Goal: Information Seeking & Learning: Learn about a topic

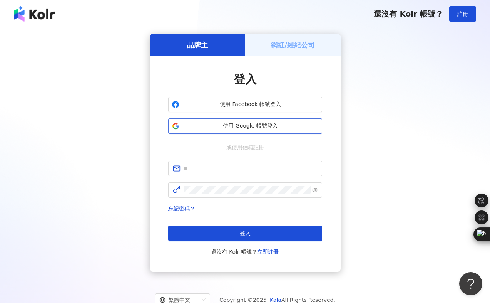
click at [293, 131] on button "使用 Google 帳號登入" at bounding box center [245, 125] width 154 height 15
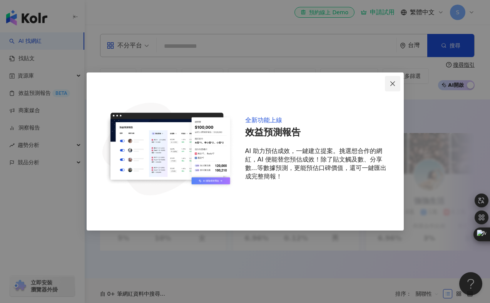
click at [393, 84] on icon "close" at bounding box center [393, 84] width 6 height 6
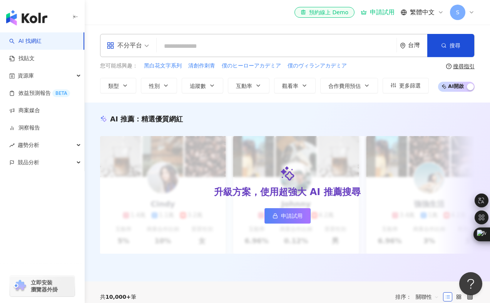
click at [227, 47] on input "search" at bounding box center [277, 46] width 234 height 15
click at [187, 46] on input "search" at bounding box center [277, 46] width 234 height 15
paste input "**********"
type input "**********"
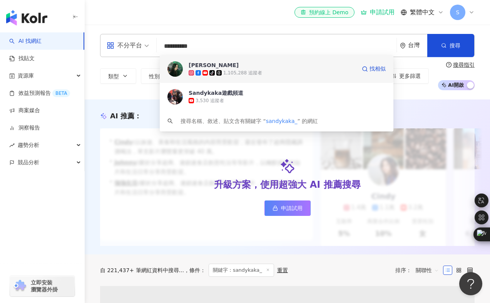
click at [306, 64] on span "Sandy" at bounding box center [273, 65] width 168 height 8
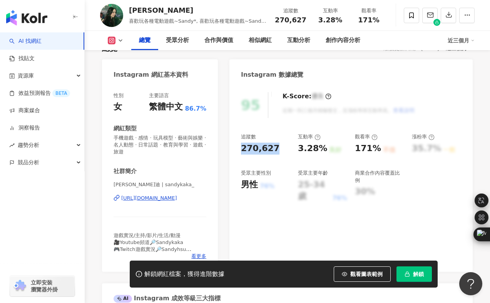
drag, startPoint x: 259, startPoint y: 148, endPoint x: 226, endPoint y: 146, distance: 32.8
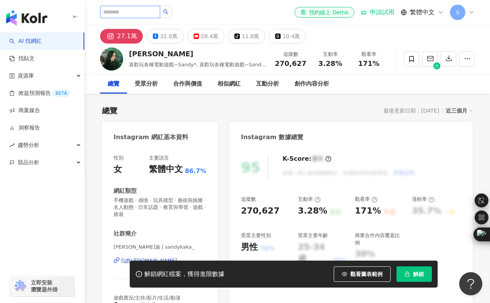
click at [149, 15] on input "search" at bounding box center [130, 12] width 60 height 12
paste input "**********"
type input "**********"
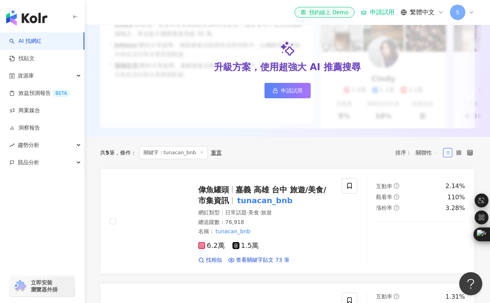
scroll to position [124, 0]
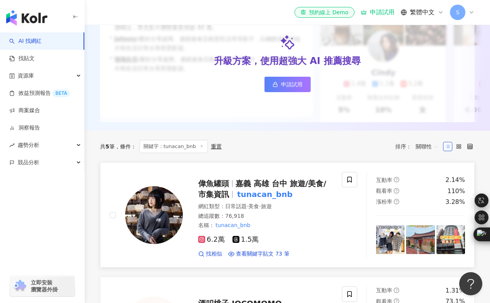
click at [172, 215] on img at bounding box center [154, 215] width 58 height 58
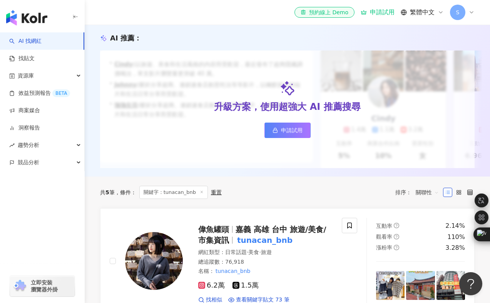
scroll to position [0, 0]
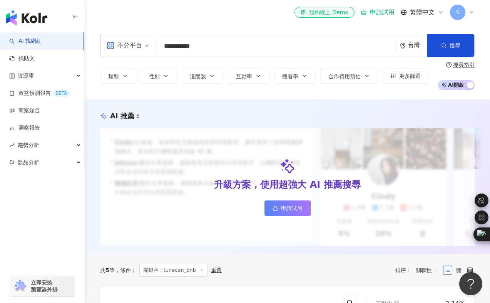
click at [183, 50] on input "**********" at bounding box center [277, 46] width 234 height 15
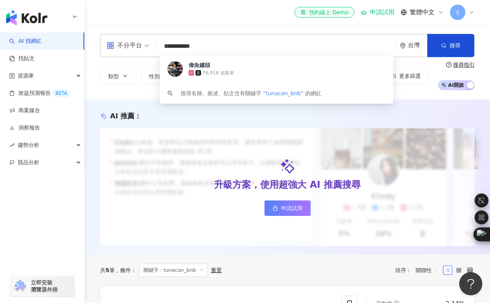
click at [183, 50] on input "**********" at bounding box center [277, 46] width 234 height 15
paste input "search"
type input "**********"
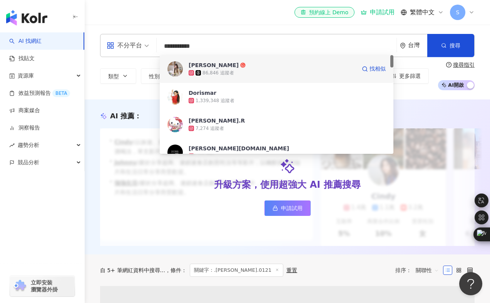
click at [186, 69] on div "Doris 毛毛 86,846 追蹤者 找相似" at bounding box center [277, 69] width 234 height 28
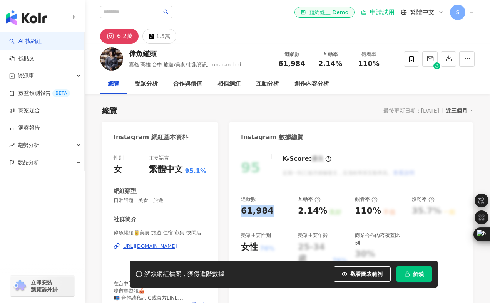
copy div "61,984"
drag, startPoint x: 273, startPoint y: 211, endPoint x: 230, endPoint y: 215, distance: 43.3
click at [230, 215] on div "95 K-Score : 優良 近期一到三個月積極發文，且漲粉率與互動率高。 查看說明 追蹤數 61,984 互動率 2.14% 良好 觀看率 110% 不佳…" at bounding box center [351, 233] width 243 height 173
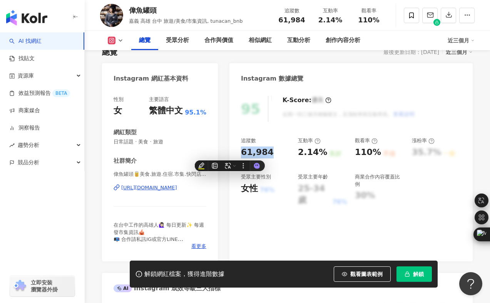
scroll to position [61, 0]
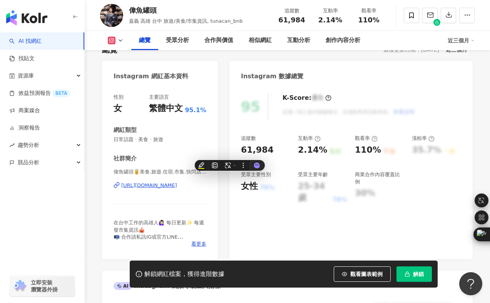
click at [445, 191] on div "追蹤數 61,984 互動率 2.14% 良好 觀看率 110% 不佳 漲粉率 35.7% 一般 受眾主要性別 女性 76% 受眾主要年齡 25-34 歲 7…" at bounding box center [351, 169] width 220 height 69
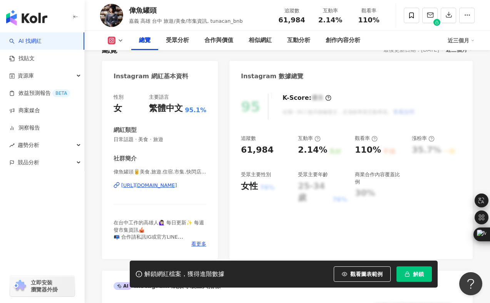
scroll to position [0, 0]
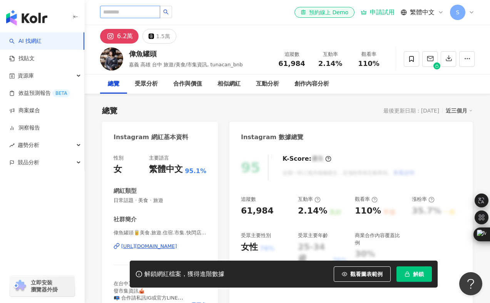
click at [129, 8] on input "search" at bounding box center [130, 12] width 60 height 12
paste input "**********"
type input "**********"
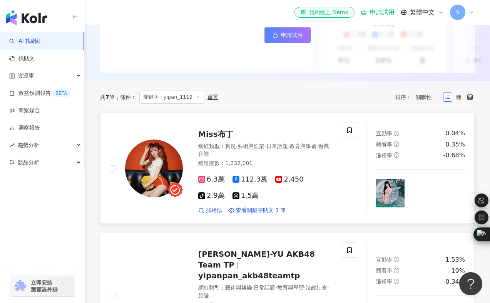
scroll to position [229, 0]
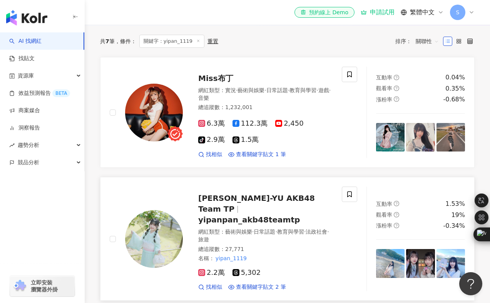
click at [156, 237] on img at bounding box center [154, 239] width 58 height 58
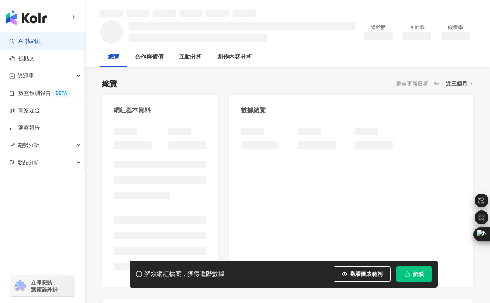
scroll to position [28, 0]
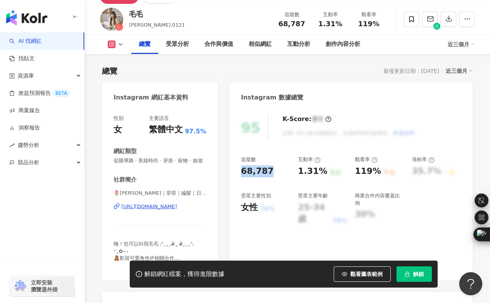
copy div "68,787"
drag, startPoint x: 276, startPoint y: 171, endPoint x: 238, endPoint y: 170, distance: 38.2
click at [238, 170] on div "95 K-Score : 優良 近期一到三個月積極發文，且漲粉率與互動率高。 查看說明 追蹤數 68,787 互動率 1.31% 良好 觀看率 119% 不佳…" at bounding box center [351, 193] width 243 height 173
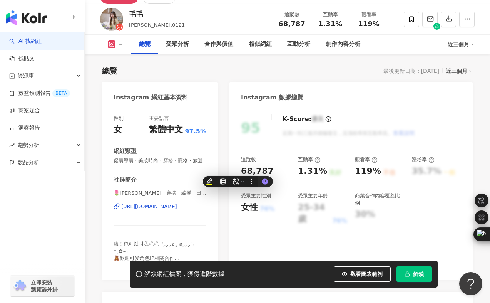
click at [447, 126] on div "95 K-Score : 優良 近期一到三個月積極發文，且漲粉率與互動率高。 查看說明" at bounding box center [351, 128] width 220 height 26
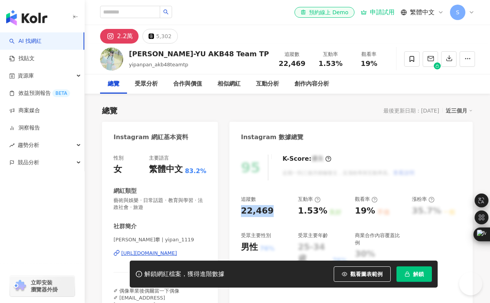
drag, startPoint x: 278, startPoint y: 207, endPoint x: 241, endPoint y: 213, distance: 37.6
click at [241, 213] on div "22,469" at bounding box center [265, 211] width 49 height 12
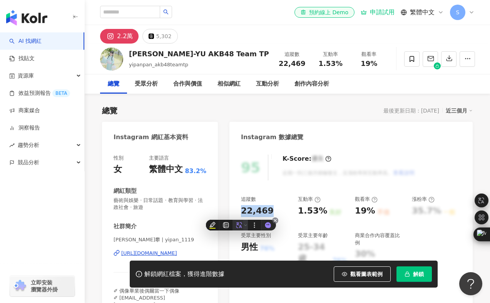
scroll to position [15, 0]
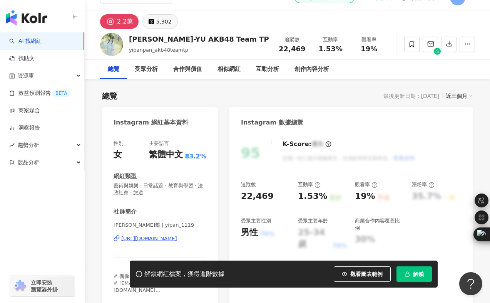
click at [158, 22] on div "5,302" at bounding box center [163, 21] width 15 height 11
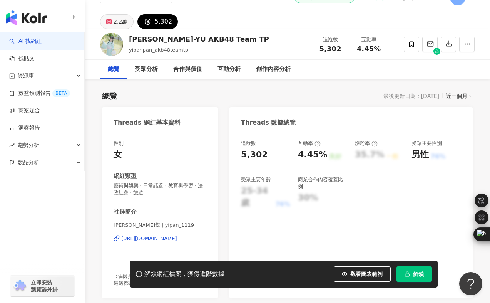
click at [130, 22] on button "2.2萬" at bounding box center [117, 21] width 34 height 15
click at [119, 23] on div "2.2萬" at bounding box center [121, 21] width 14 height 11
click at [110, 22] on icon at bounding box center [108, 21] width 3 height 3
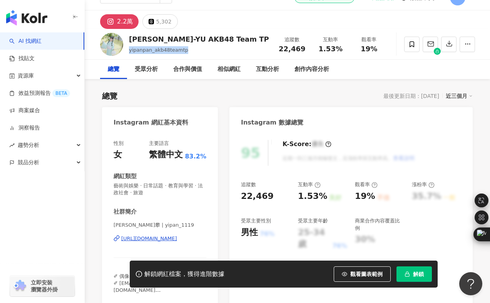
drag, startPoint x: 128, startPoint y: 50, endPoint x: 191, endPoint y: 50, distance: 63.6
click at [191, 50] on div "[PERSON_NAME]ZHOU CHIA-[PERSON_NAME] AKB48 Team TP yipanpan_akb48teamtp 追蹤數 22,…" at bounding box center [288, 44] width 406 height 30
copy div "[PERSON_NAME]"
drag, startPoint x: 129, startPoint y: 39, endPoint x: 151, endPoint y: 40, distance: 21.3
click at [151, 40] on div "[PERSON_NAME]-YU AKB48 Team TP" at bounding box center [199, 39] width 140 height 10
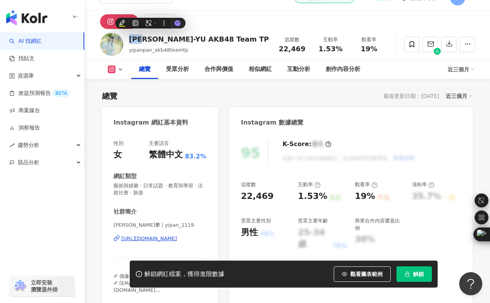
scroll to position [73, 0]
